Goal: Task Accomplishment & Management: Complete application form

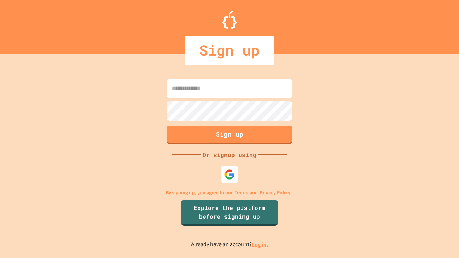
click at [260, 245] on link "Log in." at bounding box center [260, 245] width 16 height 8
